Goal: Check status: Check status

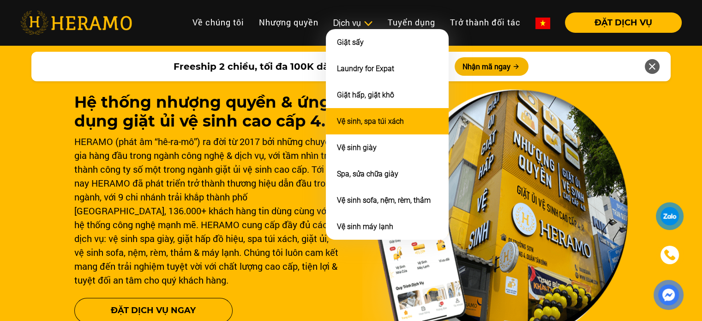
click at [354, 120] on link "Vệ sinh, spa túi xách" at bounding box center [370, 121] width 67 height 9
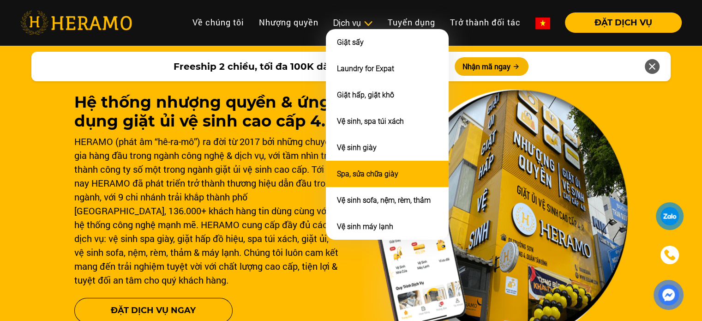
click at [351, 161] on li "Spa, sửa chữa giày" at bounding box center [387, 174] width 123 height 26
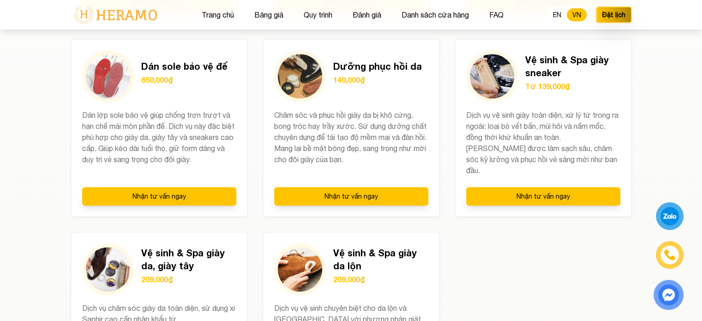
scroll to position [1072, 0]
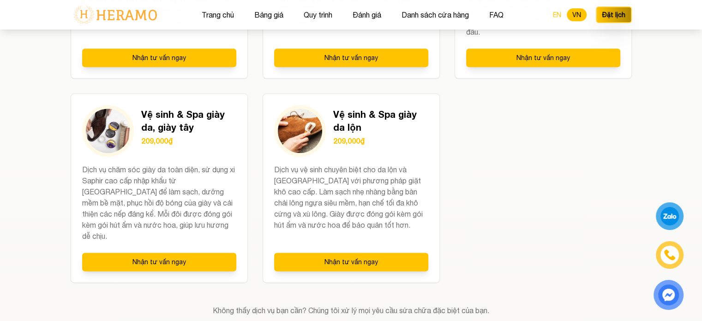
click at [559, 13] on button "EN" at bounding box center [556, 14] width 19 height 13
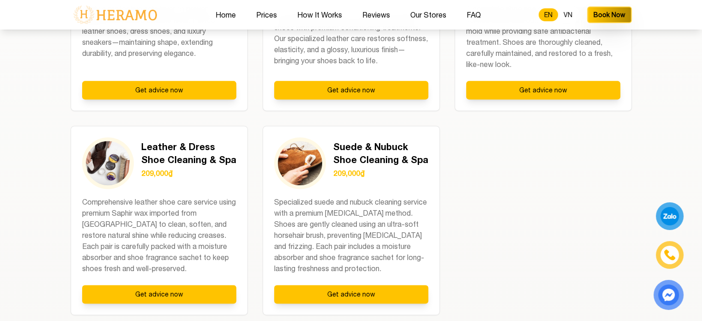
scroll to position [1245, 0]
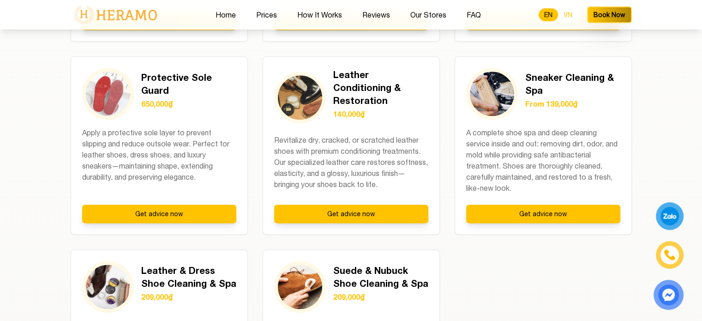
click at [572, 13] on button "VN" at bounding box center [568, 14] width 20 height 13
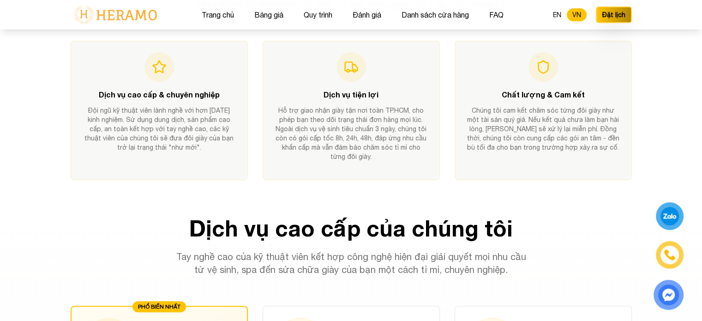
scroll to position [410, 0]
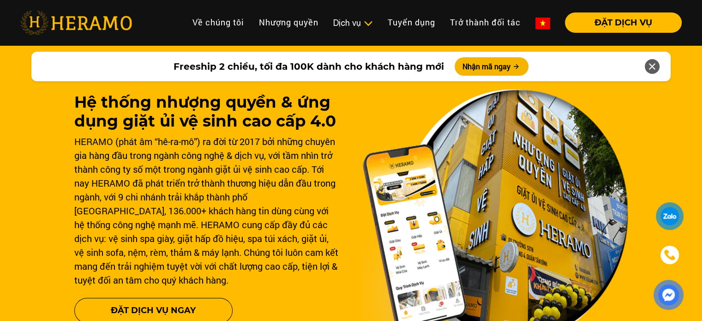
click at [360, 17] on div "Dịch vụ" at bounding box center [353, 23] width 40 height 12
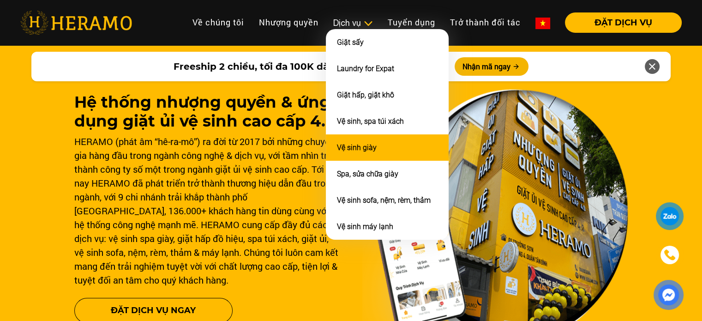
click at [362, 147] on link "Vệ sinh giày" at bounding box center [357, 147] width 40 height 9
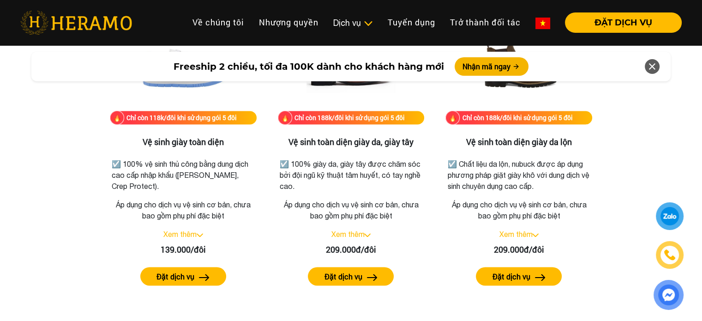
scroll to position [1329, 0]
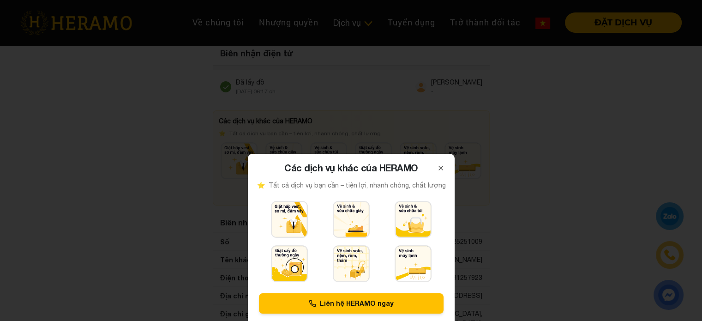
click at [513, 116] on div at bounding box center [351, 160] width 702 height 321
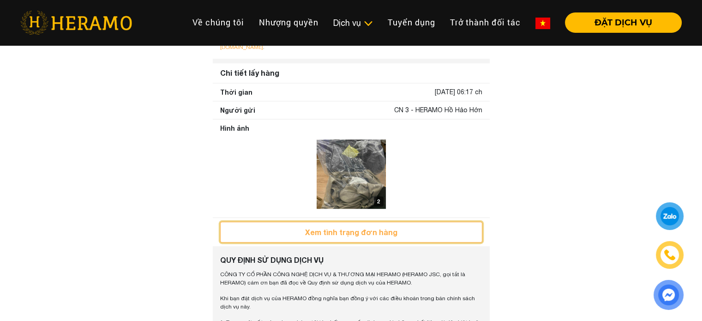
click at [383, 226] on button "Xem tình trạng đơn hàng" at bounding box center [351, 231] width 262 height 21
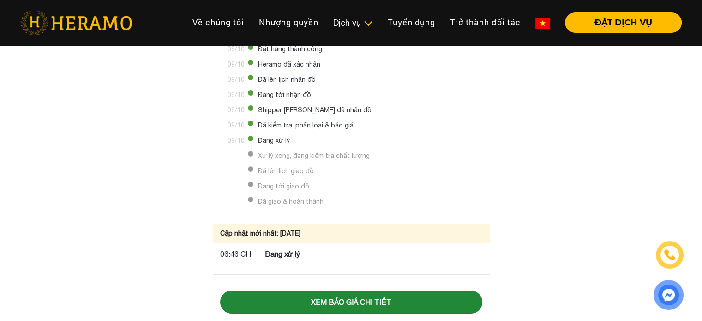
scroll to position [28, 0]
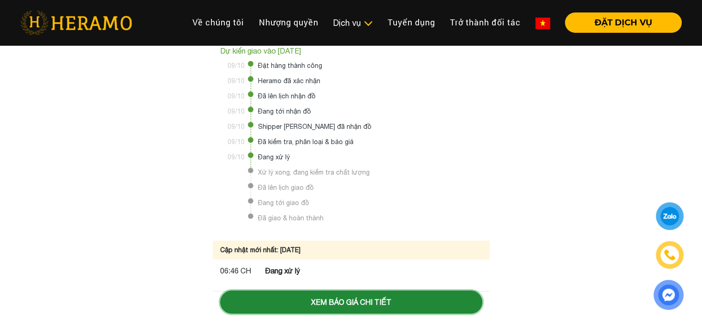
click at [354, 306] on button "Xem báo giá chi tiết" at bounding box center [351, 301] width 262 height 23
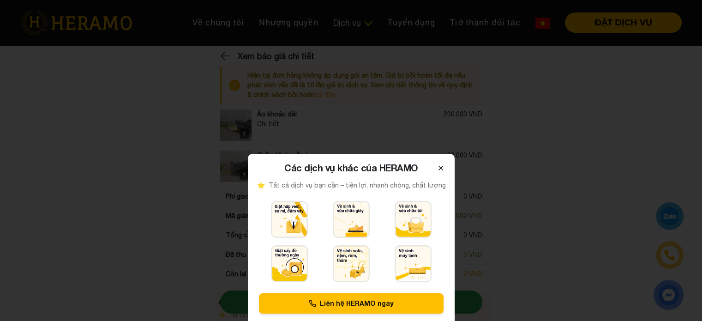
click at [441, 164] on icon at bounding box center [440, 167] width 7 height 7
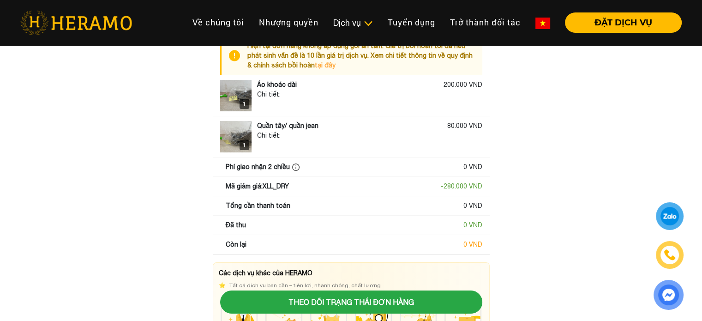
scroll to position [176, 0]
